Goal: Information Seeking & Learning: Check status

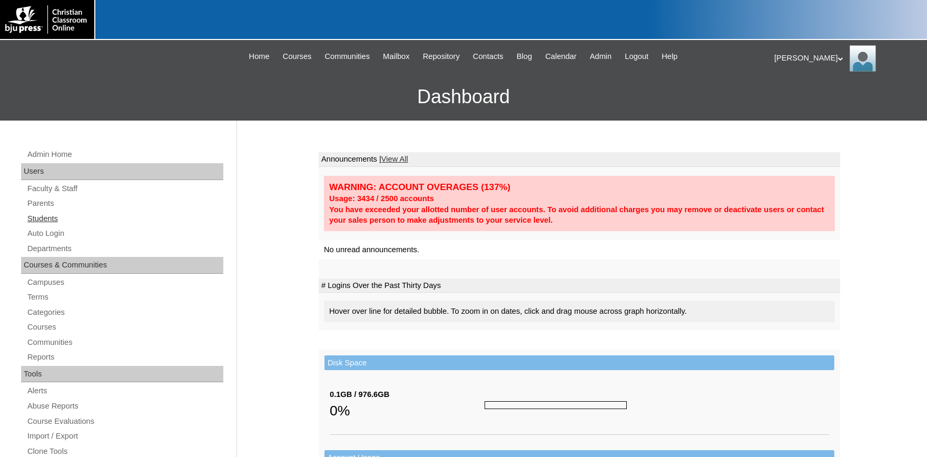
click at [49, 221] on link "Students" at bounding box center [124, 218] width 197 height 13
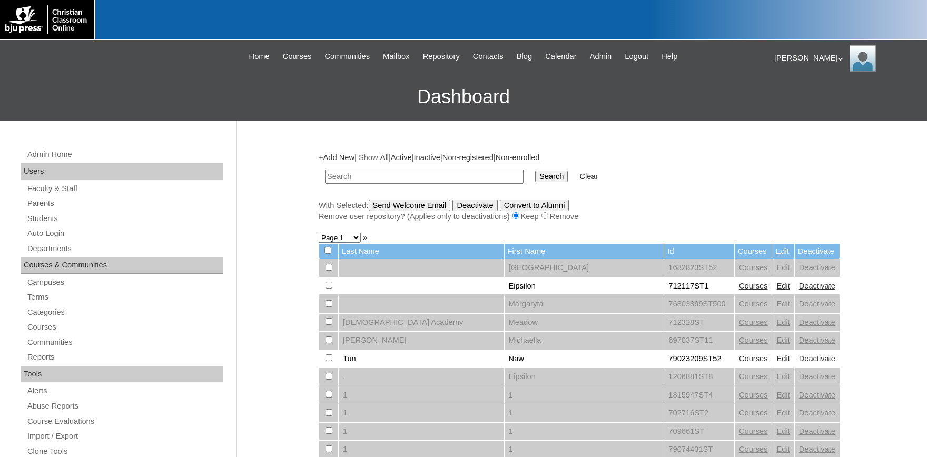
click at [381, 177] on input "text" at bounding box center [424, 177] width 198 height 14
type input "810288"
click at [535, 171] on input "Search" at bounding box center [551, 177] width 33 height 12
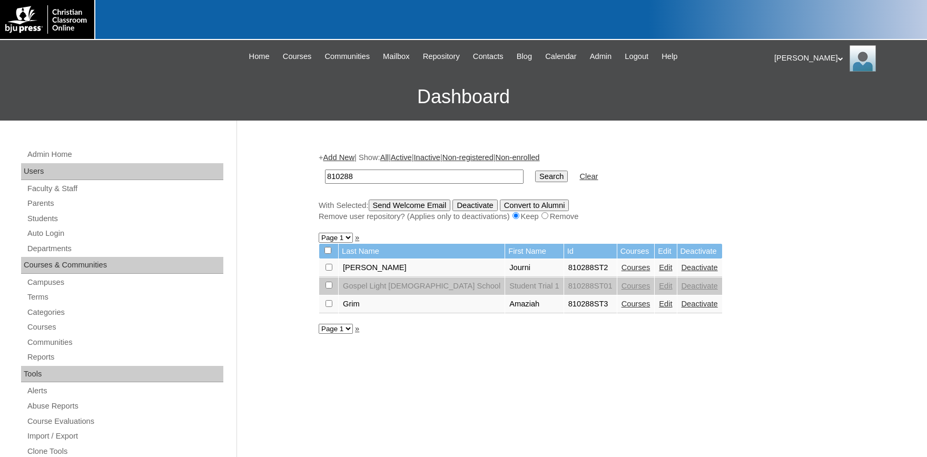
click at [621, 272] on link "Courses" at bounding box center [635, 267] width 29 height 8
click at [621, 304] on link "Courses" at bounding box center [635, 304] width 29 height 8
